Goal: Check status: Check status

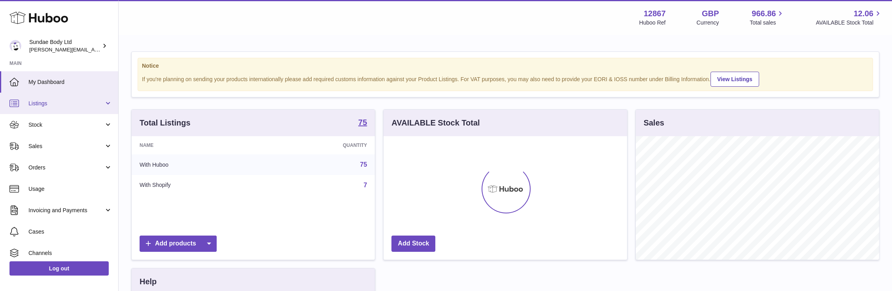
scroll to position [123, 243]
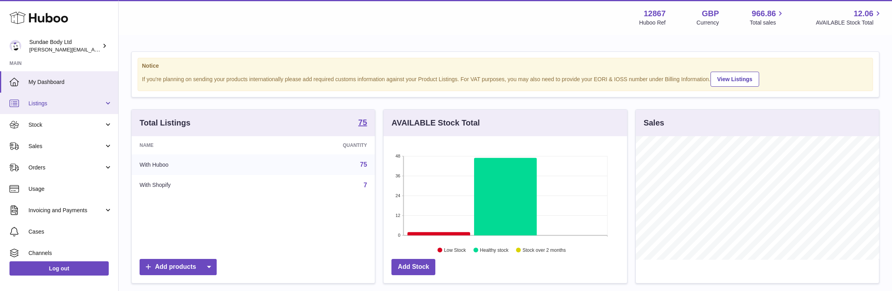
click at [43, 104] on span "Listings" at bounding box center [66, 104] width 76 height 8
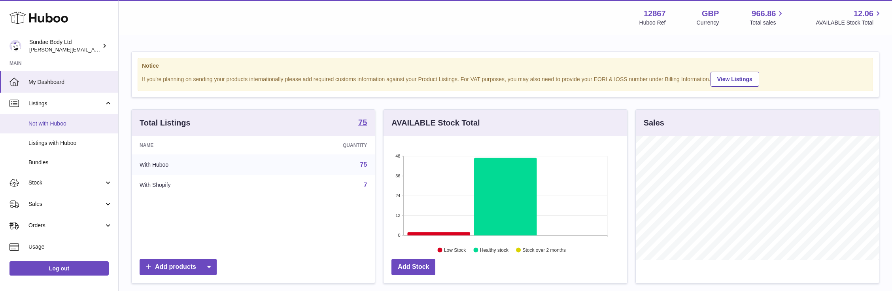
click at [42, 121] on span "Not with Huboo" at bounding box center [70, 124] width 84 height 8
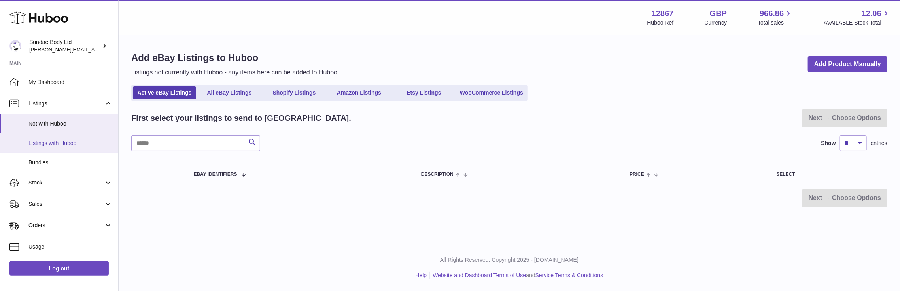
click at [56, 138] on link "Listings with Huboo" at bounding box center [59, 142] width 118 height 19
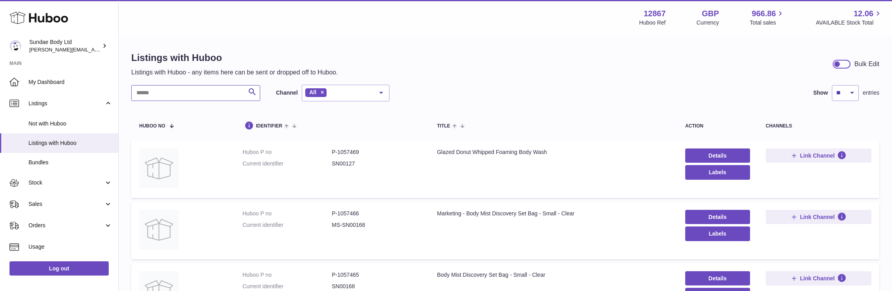
click at [174, 93] on input "text" at bounding box center [195, 93] width 129 height 16
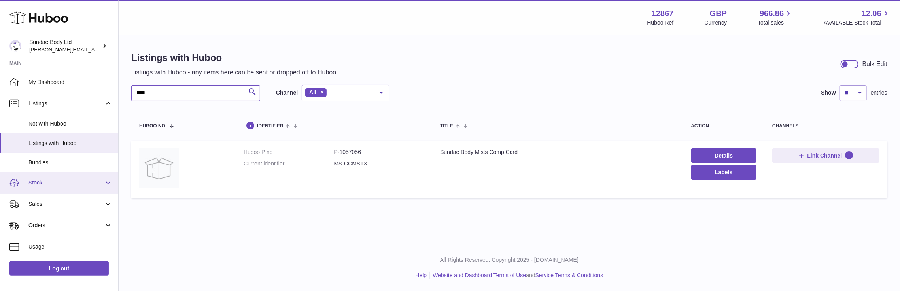
type input "****"
click at [41, 176] on link "Stock" at bounding box center [59, 182] width 118 height 21
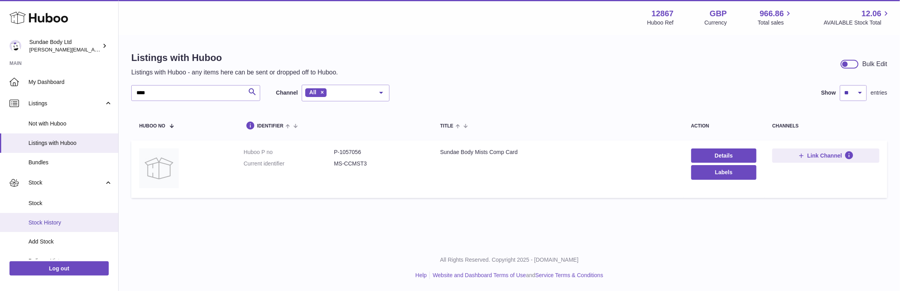
click at [44, 220] on span "Stock History" at bounding box center [70, 223] width 84 height 8
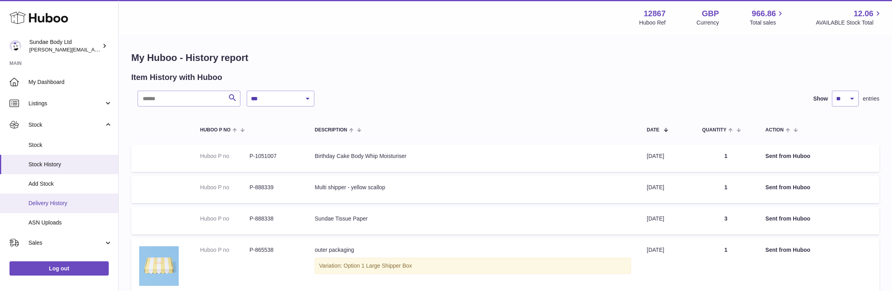
click at [46, 204] on span "Delivery History" at bounding box center [70, 203] width 84 height 8
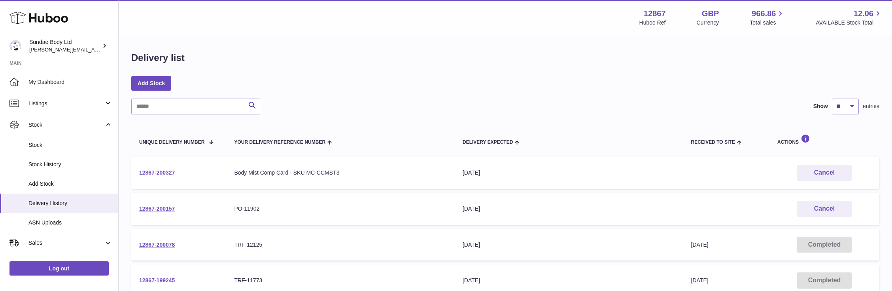
click at [162, 170] on link "12867-200327" at bounding box center [157, 172] width 36 height 6
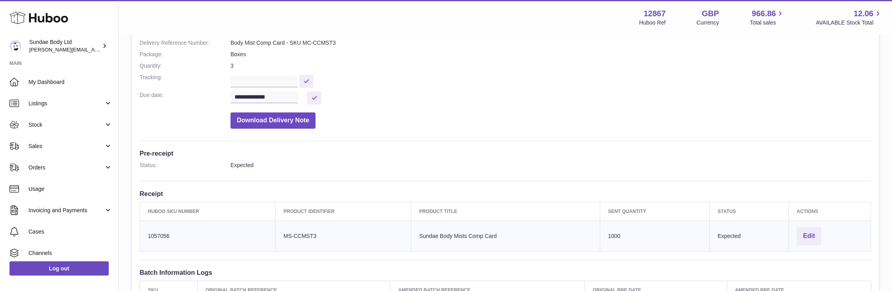
scroll to position [158, 0]
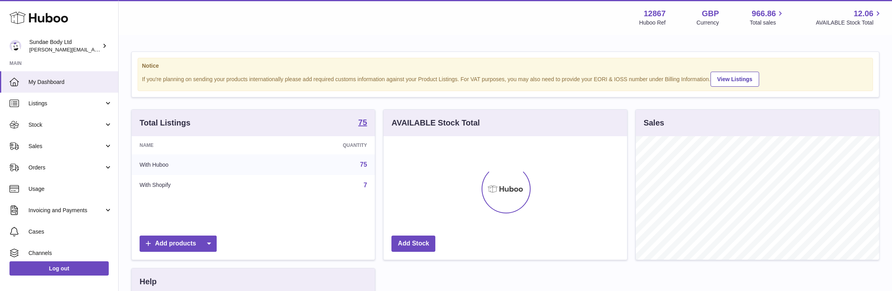
scroll to position [123, 243]
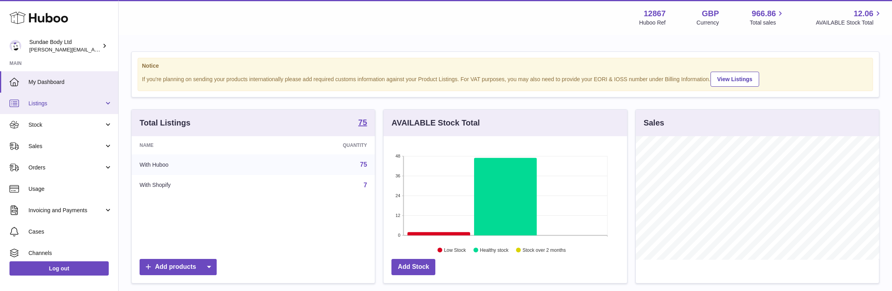
click at [38, 104] on span "Listings" at bounding box center [66, 104] width 76 height 8
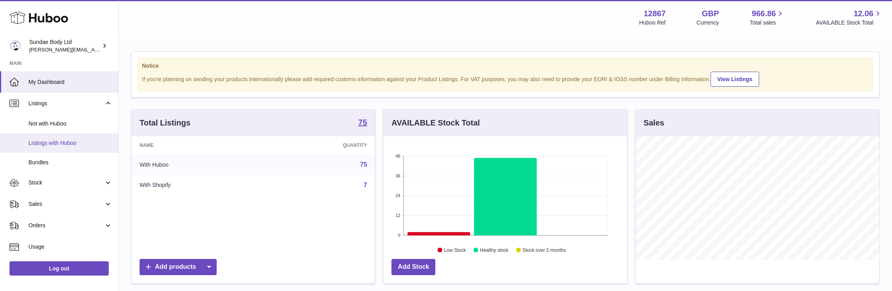
click at [49, 139] on span "Listings with Huboo" at bounding box center [70, 143] width 84 height 8
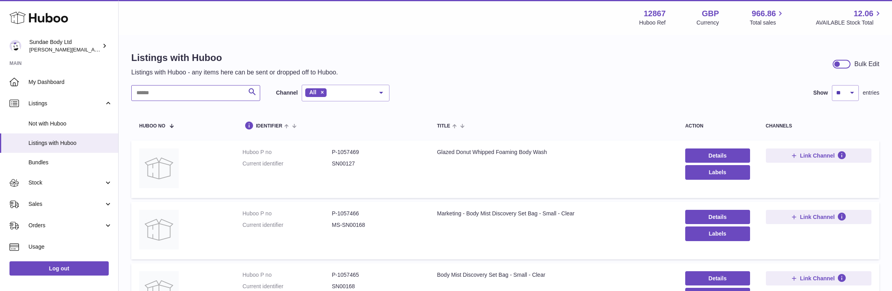
click at [168, 95] on input "text" at bounding box center [195, 93] width 129 height 16
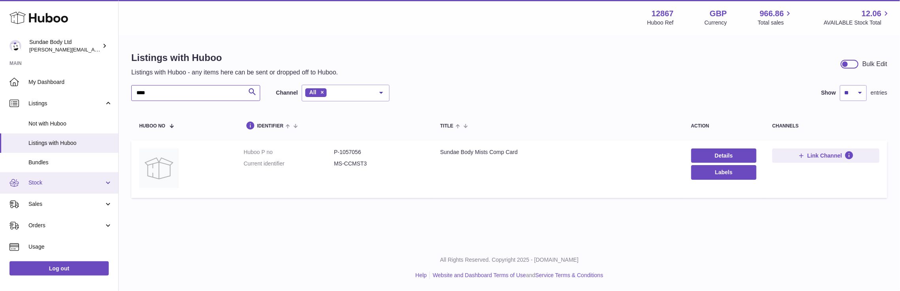
type input "****"
click at [35, 181] on span "Stock" at bounding box center [66, 183] width 76 height 8
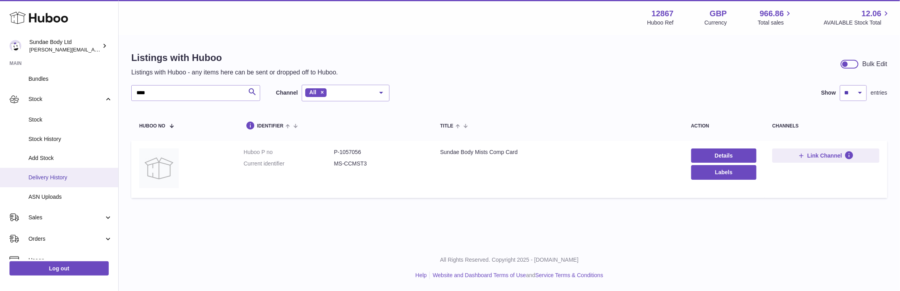
scroll to position [105, 0]
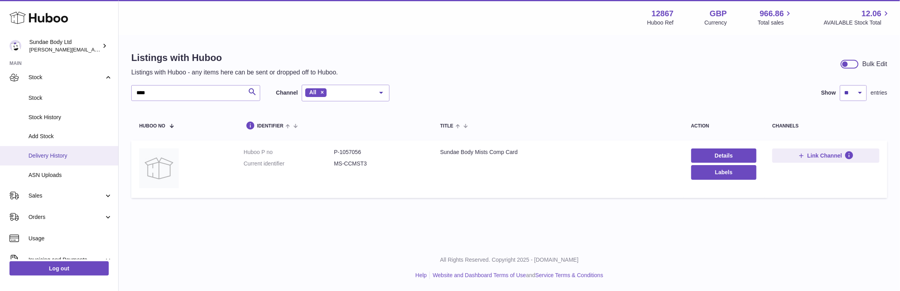
click at [41, 155] on span "Delivery History" at bounding box center [70, 156] width 84 height 8
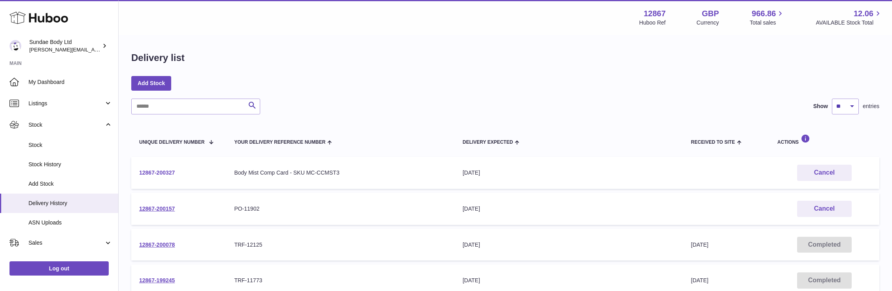
click at [157, 172] on link "12867-200327" at bounding box center [157, 172] width 36 height 6
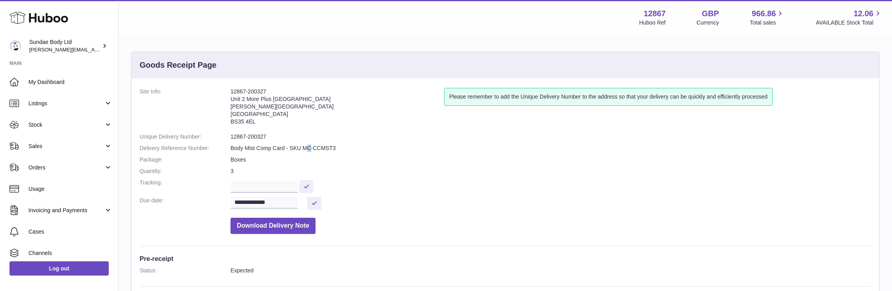
click at [306, 146] on dd "Body Mist Comp Card - SKU MC-CCMST3" at bounding box center [551, 148] width 641 height 8
click at [466, 138] on dd "12867-200327" at bounding box center [551, 137] width 641 height 8
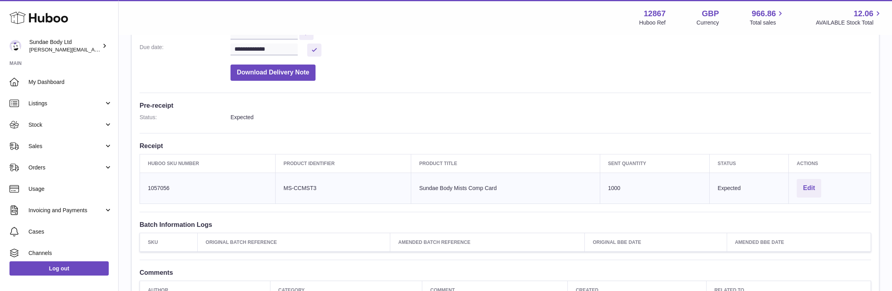
scroll to position [158, 0]
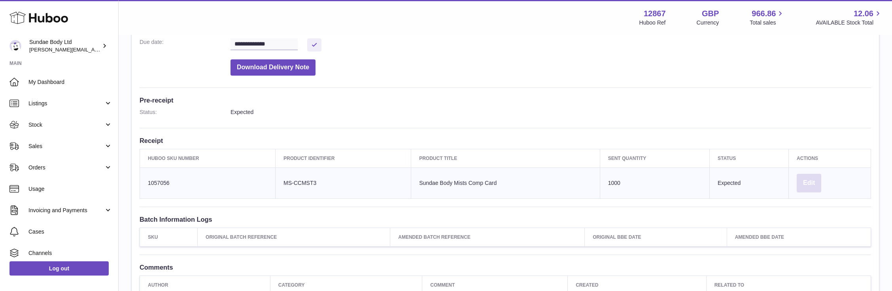
click at [816, 180] on button "Edit" at bounding box center [809, 183] width 25 height 19
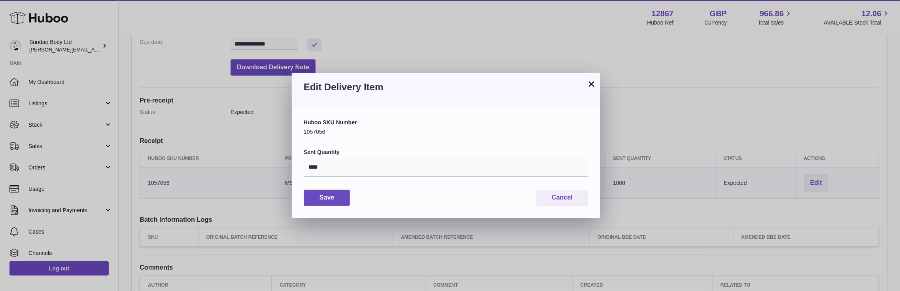
click at [592, 81] on button "×" at bounding box center [591, 83] width 9 height 9
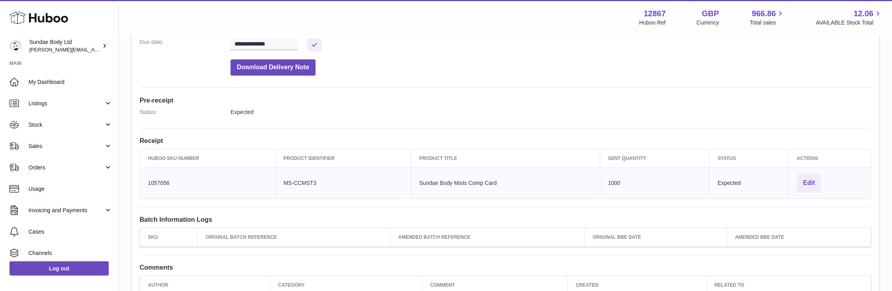
click at [511, 66] on dd "Download Delivery Note" at bounding box center [551, 65] width 641 height 20
